Goal: Information Seeking & Learning: Learn about a topic

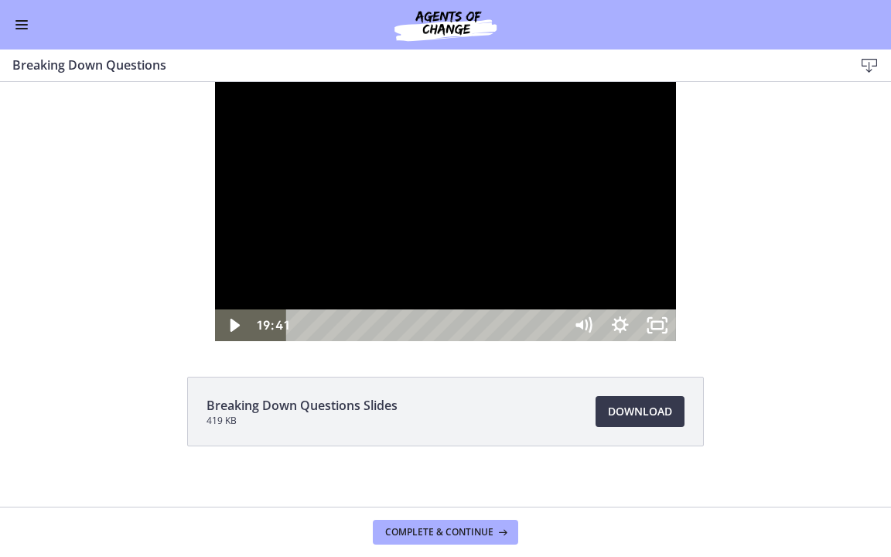
scroll to position [55, 0]
drag, startPoint x: 613, startPoint y: 174, endPoint x: 627, endPoint y: 176, distance: 14.0
click at [616, 176] on div at bounding box center [445, 211] width 461 height 259
click at [229, 332] on icon "Pause" at bounding box center [234, 326] width 10 height 12
click at [217, 341] on icon "Play Video" at bounding box center [235, 325] width 37 height 32
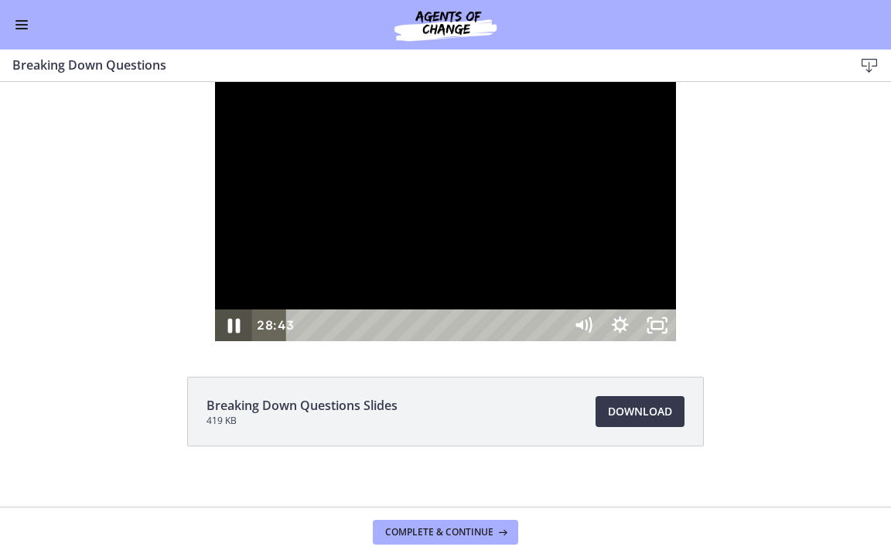
click at [211, 344] on icon "Pause" at bounding box center [233, 325] width 45 height 38
click at [643, 344] on icon "Show settings menu" at bounding box center [620, 325] width 45 height 38
click at [639, 341] on icon "Show settings menu" at bounding box center [620, 325] width 37 height 32
click at [621, 278] on span "Speed" at bounding box center [597, 262] width 46 height 32
click at [676, 184] on label "1.25x" at bounding box center [620, 168] width 111 height 32
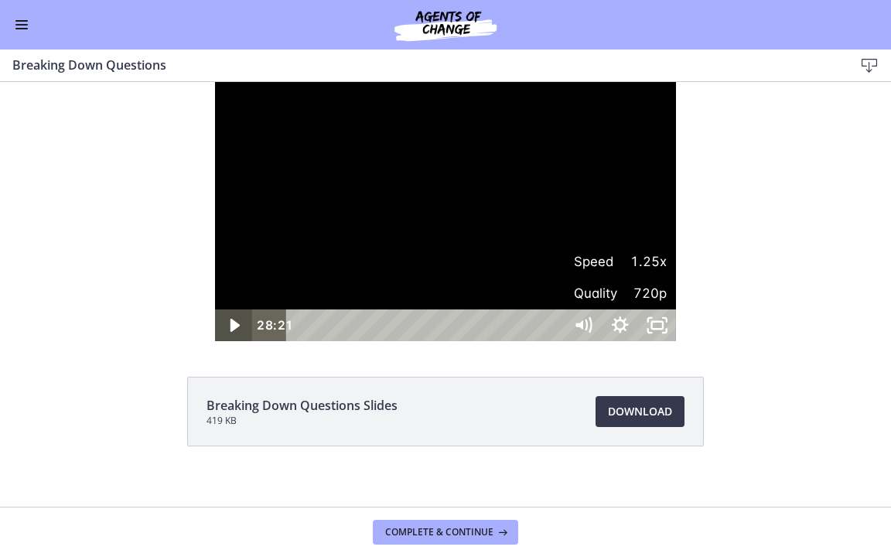
click at [215, 341] on div "Play Video" at bounding box center [233, 325] width 37 height 32
click at [639, 341] on icon "Show settings menu" at bounding box center [620, 325] width 37 height 32
click at [621, 278] on span "Speed" at bounding box center [597, 262] width 46 height 32
click at [676, 152] on label "1x" at bounding box center [620, 136] width 111 height 32
click at [556, 341] on div "30:35" at bounding box center [427, 325] width 255 height 32
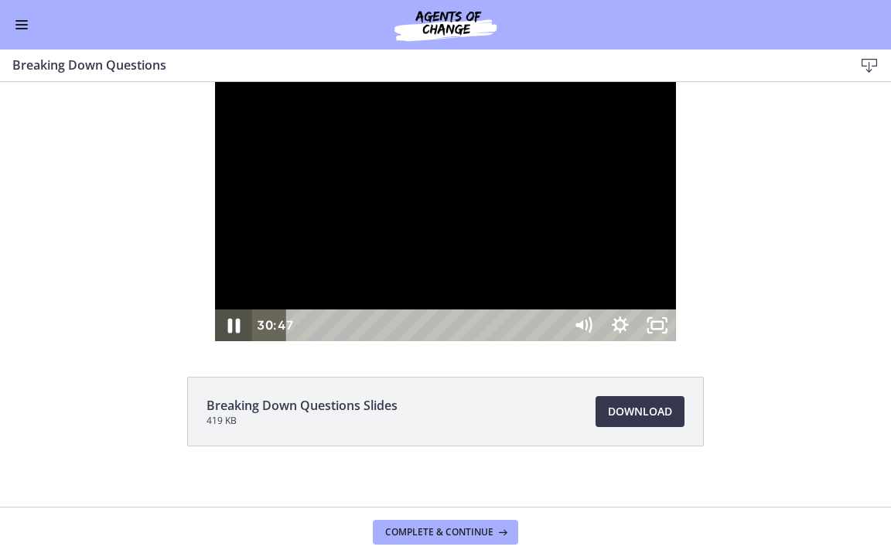
click at [211, 344] on icon "Pause" at bounding box center [233, 325] width 45 height 38
click at [215, 341] on div "Play Video" at bounding box center [233, 325] width 37 height 32
click at [556, 341] on div "31:05" at bounding box center [427, 325] width 255 height 32
click at [556, 341] on div "31:25" at bounding box center [427, 325] width 255 height 32
click at [215, 341] on icon "Pause" at bounding box center [233, 325] width 37 height 32
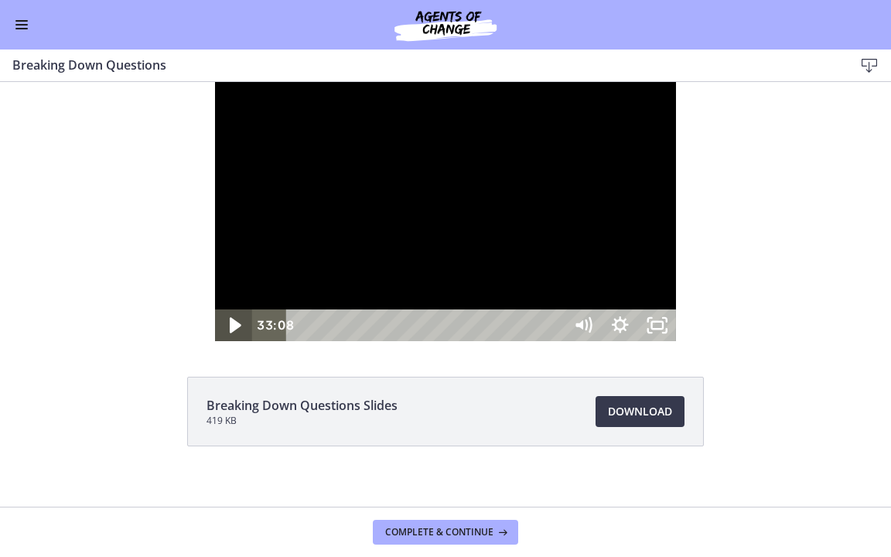
click at [214, 344] on icon "Play Video" at bounding box center [236, 325] width 45 height 38
click at [211, 344] on icon "Pause" at bounding box center [233, 325] width 45 height 38
click at [231, 332] on icon "Play Video" at bounding box center [235, 325] width 9 height 13
click at [215, 341] on icon "Pause" at bounding box center [233, 325] width 37 height 32
click at [231, 332] on icon "Play Video" at bounding box center [235, 325] width 9 height 13
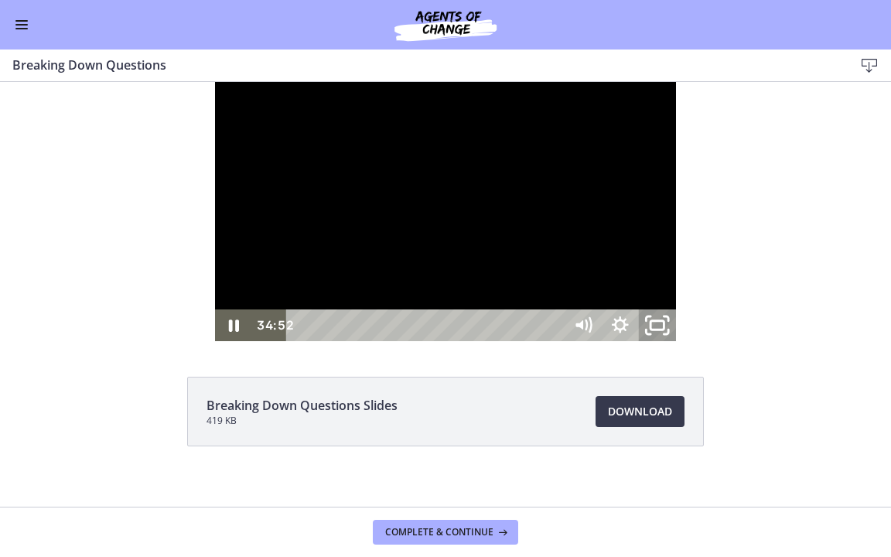
click at [680, 344] on icon "Unfullscreen" at bounding box center [657, 325] width 45 height 38
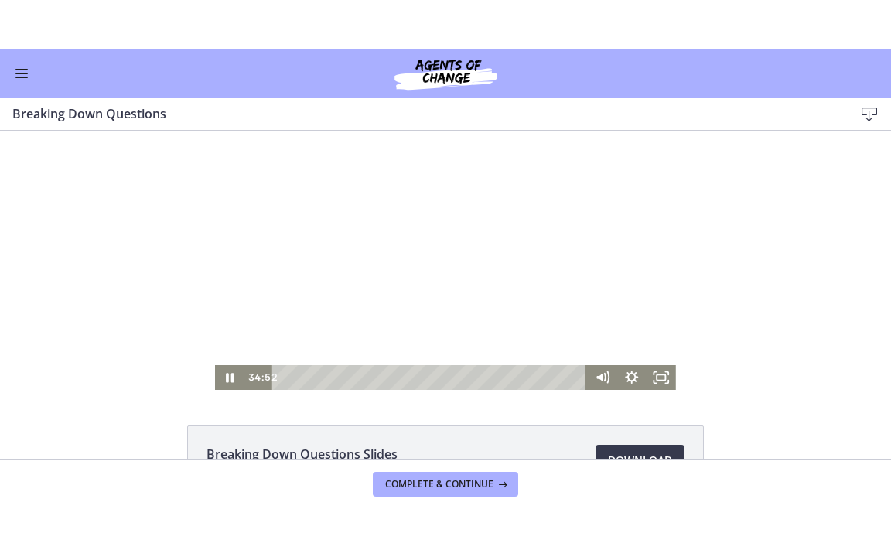
scroll to position [77, 0]
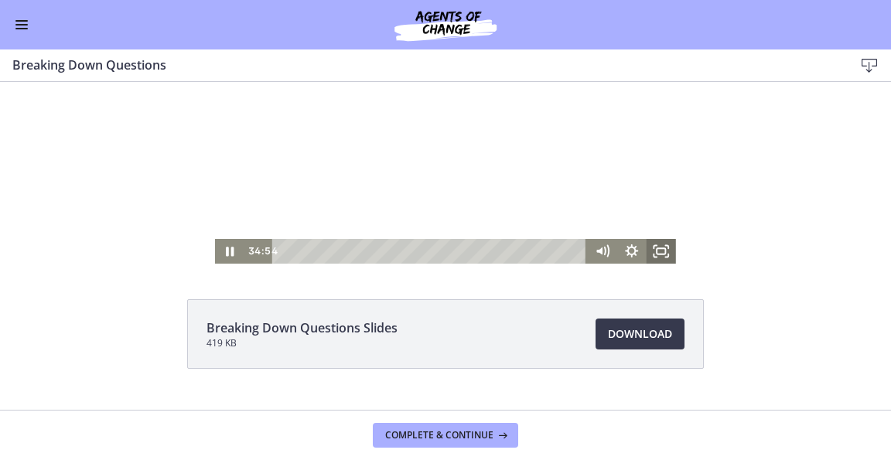
click at [657, 250] on icon "Fullscreen" at bounding box center [661, 251] width 29 height 25
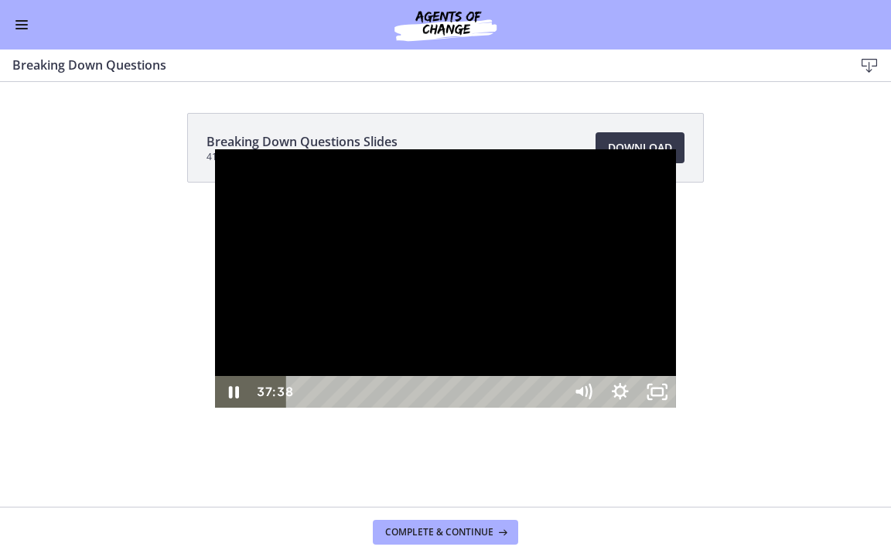
click at [402, 384] on div at bounding box center [445, 278] width 461 height 259
click at [215, 409] on div at bounding box center [445, 278] width 461 height 259
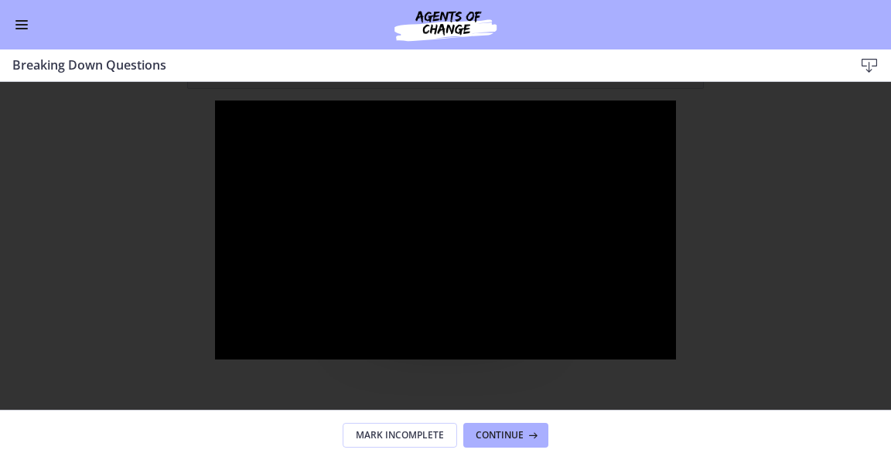
scroll to position [155, 0]
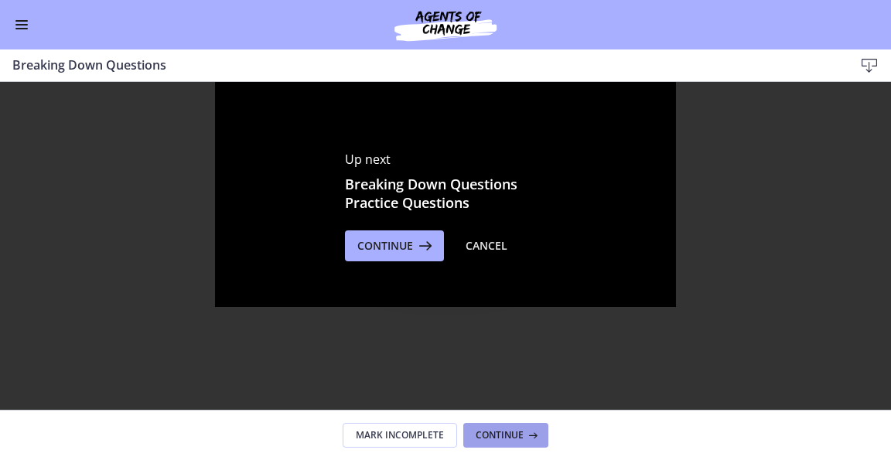
click at [518, 439] on span "Continue" at bounding box center [500, 435] width 48 height 12
